Goal: Navigation & Orientation: Find specific page/section

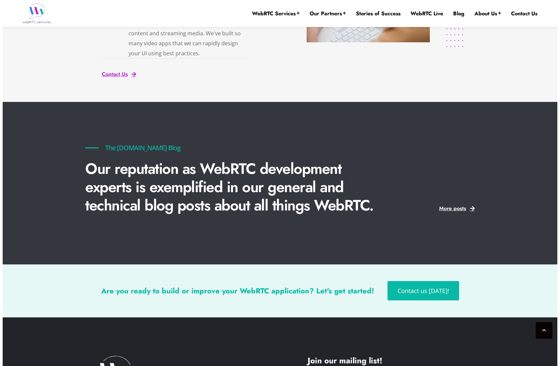
scroll to position [1663, 0]
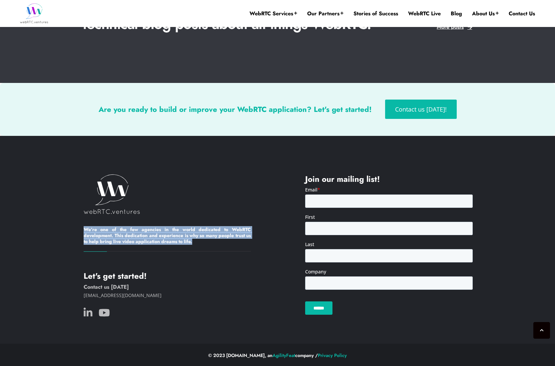
drag, startPoint x: 83, startPoint y: 227, endPoint x: 196, endPoint y: 245, distance: 114.9
click at [196, 245] on div "We’re one of the few agencies in the world dedicated to WebRTC development. Thi…" at bounding box center [167, 247] width 222 height 147
copy h6 "We’re one of the few agencies in the world dedicated to WebRTC development. Thi…"
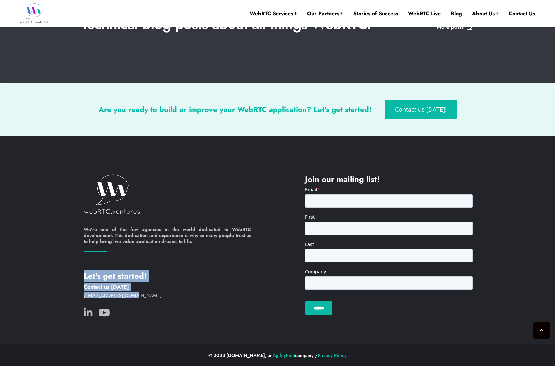
drag, startPoint x: 83, startPoint y: 273, endPoint x: 136, endPoint y: 293, distance: 56.7
click at [136, 293] on div "We’re one of the few agencies in the world dedicated to WebRTC development. Thi…" at bounding box center [167, 247] width 222 height 147
copy div "Let's get started! Contact us today info@webrtc.ventures"
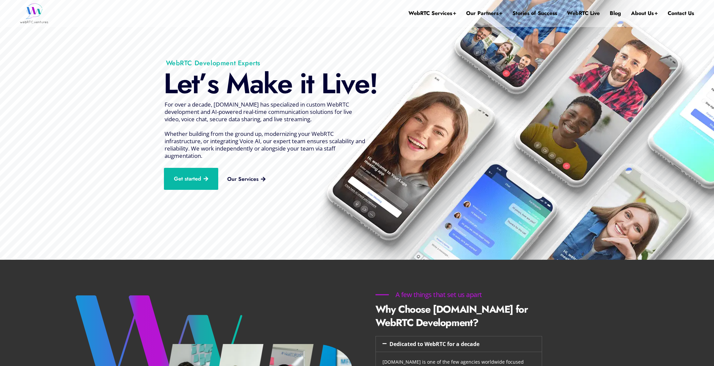
click at [30, 16] on img at bounding box center [34, 13] width 28 height 20
drag, startPoint x: 40, startPoint y: 14, endPoint x: 56, endPoint y: 86, distance: 74.3
click at [0, 0] on header "WebRTC Services Assess Build Integrate Test Manage Video Call Starter Kit Combi…" at bounding box center [357, 13] width 714 height 27
